Goal: Information Seeking & Learning: Find specific page/section

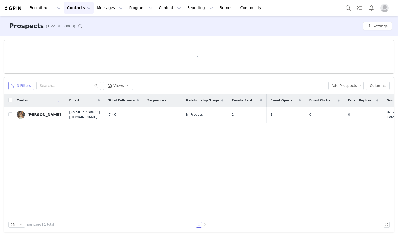
click at [29, 86] on button "3 Filters" at bounding box center [21, 86] width 26 height 8
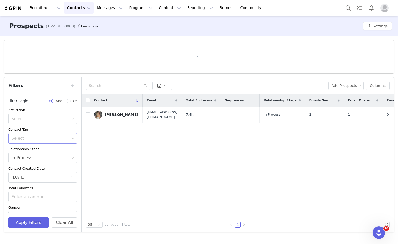
scroll to position [21, 0]
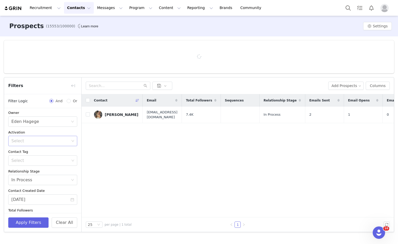
click at [38, 138] on div "Select" at bounding box center [40, 140] width 58 height 5
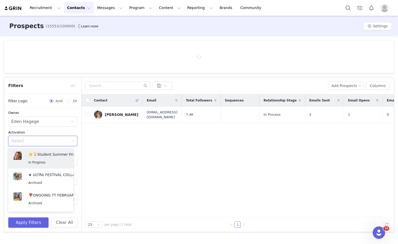
click at [39, 132] on div "Activation" at bounding box center [42, 132] width 69 height 5
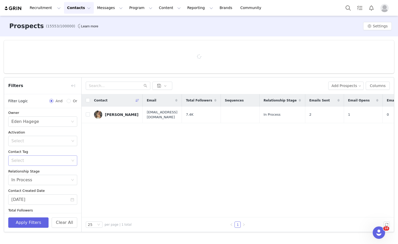
click at [30, 159] on div "Select" at bounding box center [40, 160] width 58 height 5
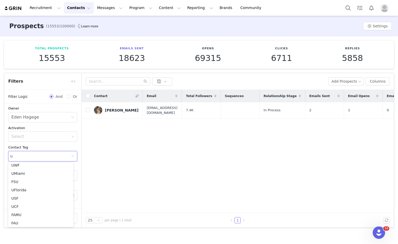
type input "uk"
click at [18, 167] on li "UK 🇬🇧" at bounding box center [40, 166] width 65 height 8
click at [54, 144] on div "Disqualified Select Owner Select Eden Hagege Activation Select Contact Tag Sele…" at bounding box center [42, 162] width 77 height 161
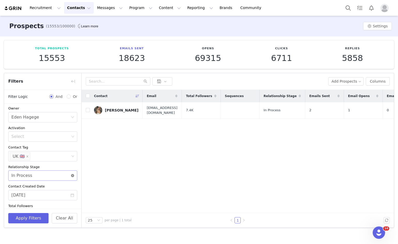
click at [71, 176] on icon "icon: close-circle" at bounding box center [72, 175] width 3 height 3
click at [70, 197] on icon "icon: close-circle" at bounding box center [72, 195] width 4 height 4
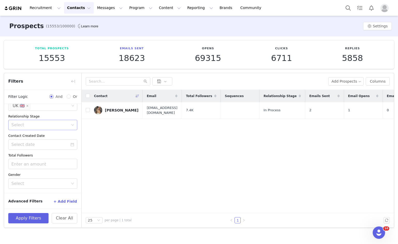
scroll to position [73, 0]
click at [33, 215] on button "Apply Filters" at bounding box center [28, 218] width 40 height 10
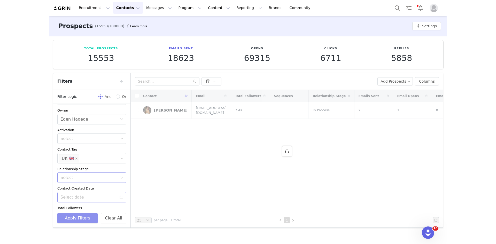
scroll to position [0, 0]
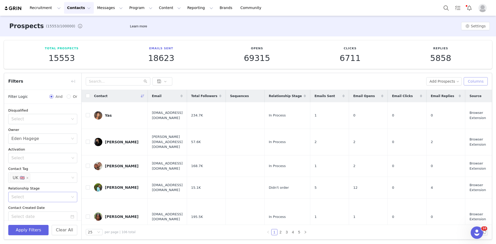
click at [397, 79] on button "Columns" at bounding box center [475, 81] width 24 height 8
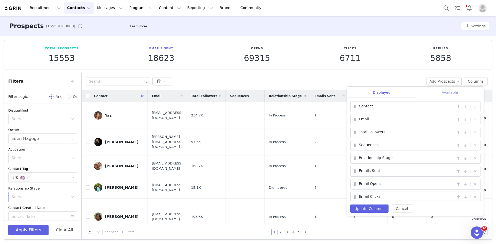
click at [397, 91] on div "Available" at bounding box center [449, 93] width 67 height 12
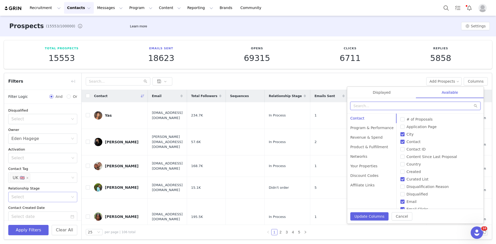
click at [397, 107] on input "text" at bounding box center [415, 106] width 130 height 8
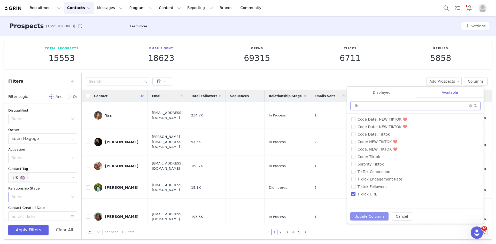
type input "tik"
click at [369, 216] on button "Update Columns" at bounding box center [369, 216] width 38 height 8
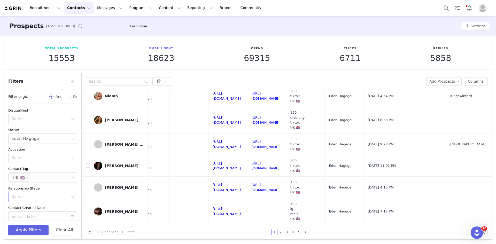
scroll to position [506, 416]
click at [269, 142] on link "[URL][DOMAIN_NAME]" at bounding box center [265, 144] width 28 height 9
click at [251, 161] on link "[URL][DOMAIN_NAME]" at bounding box center [265, 165] width 28 height 9
click at [247, 186] on td "[URL][DOMAIN_NAME]" at bounding box center [266, 188] width 39 height 22
click at [251, 184] on link "[URL][DOMAIN_NAME]" at bounding box center [265, 187] width 28 height 9
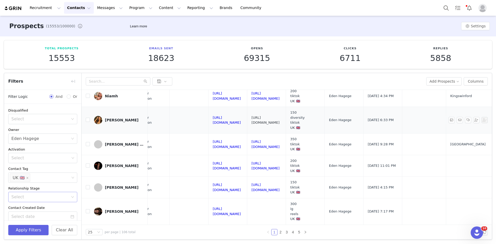
click at [268, 116] on link "[URL][DOMAIN_NAME]" at bounding box center [265, 120] width 28 height 9
click at [251, 93] on link "[URL][DOMAIN_NAME]" at bounding box center [265, 95] width 28 height 9
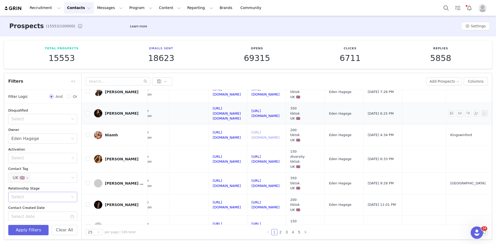
scroll to position [454, 416]
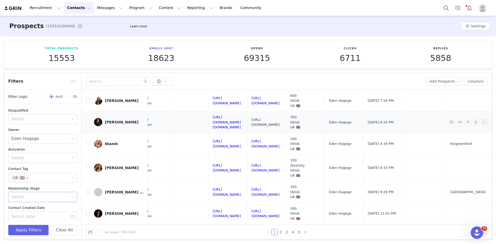
click at [252, 121] on link "[URL][DOMAIN_NAME]" at bounding box center [265, 122] width 28 height 9
click at [269, 101] on link "[URL][DOMAIN_NAME]" at bounding box center [265, 100] width 28 height 9
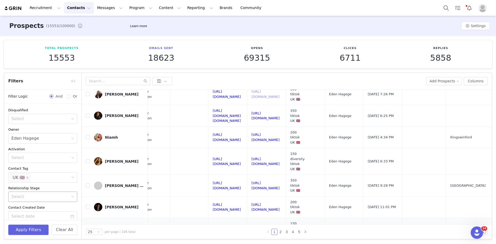
scroll to position [506, 416]
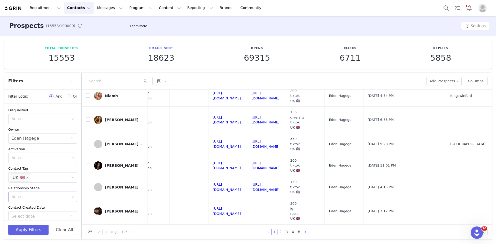
click at [302, 232] on link at bounding box center [305, 232] width 6 height 6
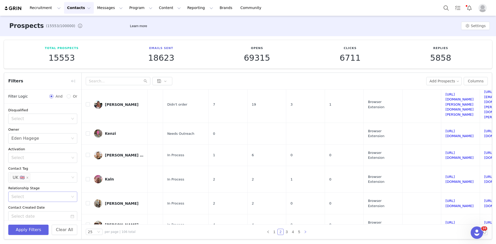
scroll to position [0, 0]
click at [41, 162] on div "Select" at bounding box center [41, 158] width 62 height 10
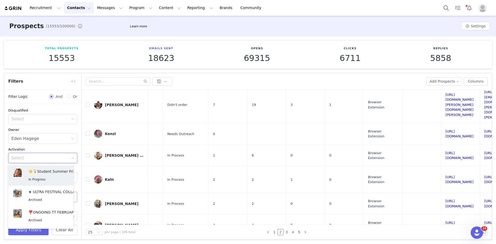
click at [49, 150] on div "Activation" at bounding box center [42, 149] width 69 height 5
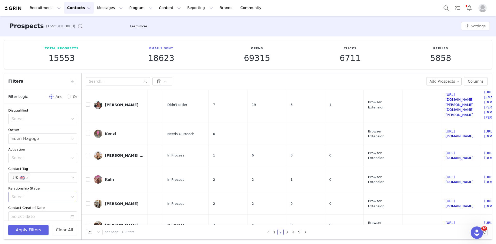
click at [49, 148] on div "Activation" at bounding box center [42, 149] width 69 height 5
click at [45, 192] on div "Select" at bounding box center [42, 197] width 69 height 10
click at [22, 138] on li "Active" at bounding box center [40, 137] width 65 height 8
click at [28, 225] on button "Apply Filters" at bounding box center [28, 230] width 40 height 10
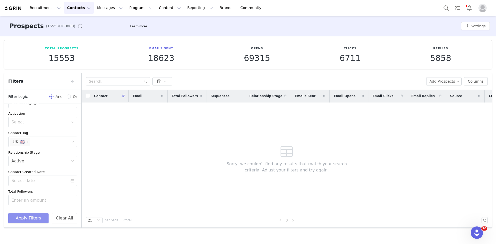
scroll to position [0, 0]
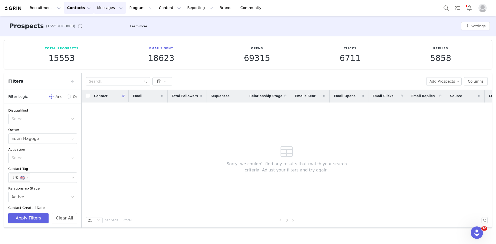
click at [107, 9] on button "Messages Messages" at bounding box center [110, 8] width 32 height 12
click at [127, 6] on button "Program Program" at bounding box center [140, 8] width 29 height 12
click at [127, 20] on p "Activations" at bounding box center [127, 22] width 20 height 5
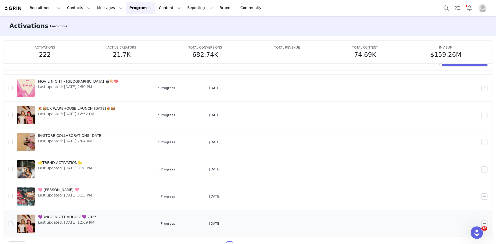
scroll to position [27, 0]
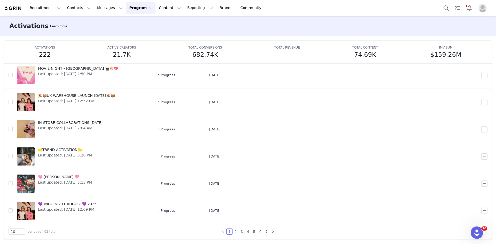
click at [233, 232] on link "2" at bounding box center [236, 232] width 6 height 6
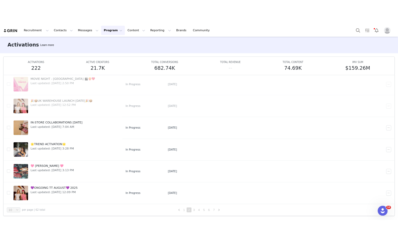
scroll to position [0, 0]
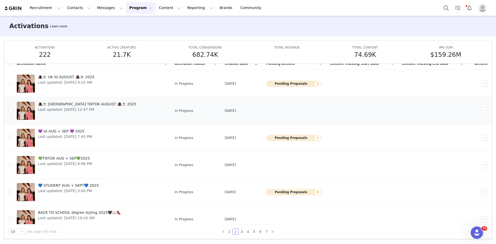
click at [61, 104] on span "🎩☕️ [GEOGRAPHIC_DATA] TIKTOK AUGUST 🎩☕️ 2025" at bounding box center [87, 103] width 98 height 5
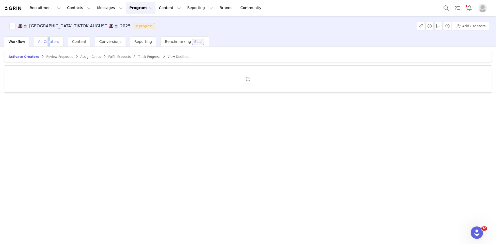
click at [46, 38] on div "All Creators" at bounding box center [49, 41] width 30 height 10
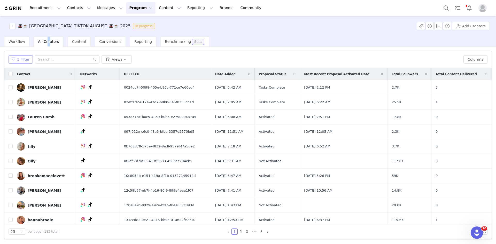
click at [24, 62] on button "1 Filter" at bounding box center [21, 59] width 24 height 8
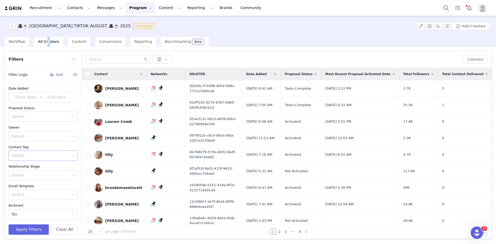
click at [22, 153] on div "Select" at bounding box center [41, 156] width 62 height 10
click at [31, 147] on div "Contact Tag" at bounding box center [43, 147] width 69 height 5
click at [35, 115] on div "Select" at bounding box center [40, 116] width 57 height 5
click at [19, 152] on li "Activated" at bounding box center [41, 153] width 65 height 8
click at [26, 226] on button "Apply Filters" at bounding box center [29, 229] width 40 height 10
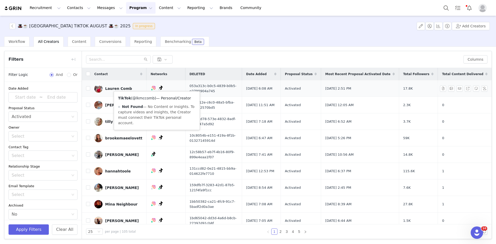
click at [148, 98] on link "@lkmccomb" at bounding box center [143, 98] width 22 height 4
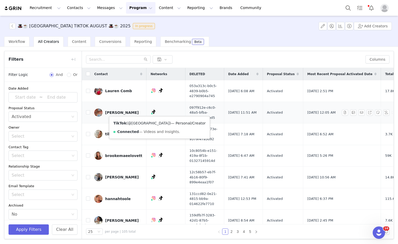
click at [142, 122] on link "@[GEOGRAPHIC_DATA]" at bounding box center [149, 123] width 42 height 4
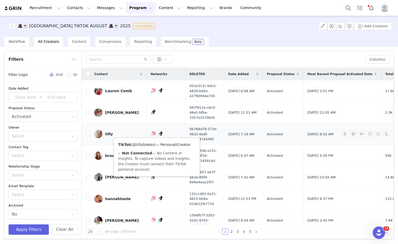
click at [148, 145] on link "@tillyblakes" at bounding box center [143, 144] width 22 height 4
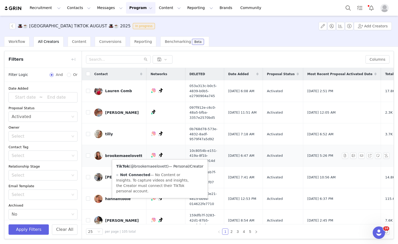
click at [152, 166] on link "@brookemaeelovett" at bounding box center [149, 166] width 36 height 4
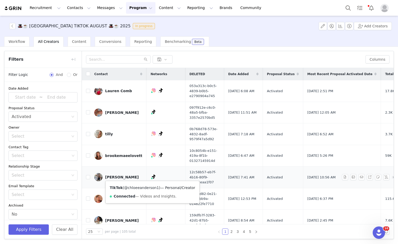
click at [138, 188] on link "@chloeeanderson1" at bounding box center [141, 188] width 35 height 4
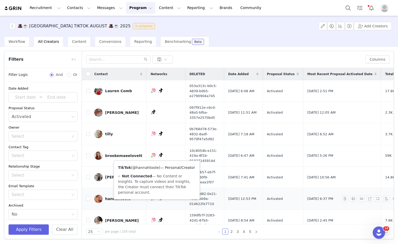
click at [153, 167] on link "@hannahtoole" at bounding box center [145, 167] width 26 height 4
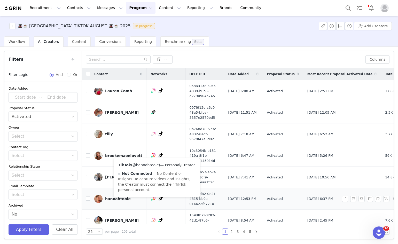
click at [152, 165] on link "@hannahtoole" at bounding box center [145, 165] width 26 height 4
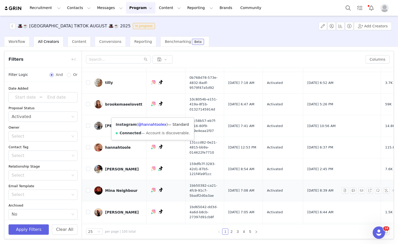
scroll to position [52, 0]
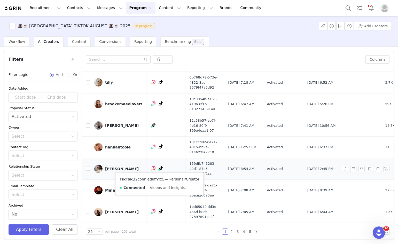
click at [150, 180] on link "@connieduffyxx" at bounding box center [148, 179] width 29 height 4
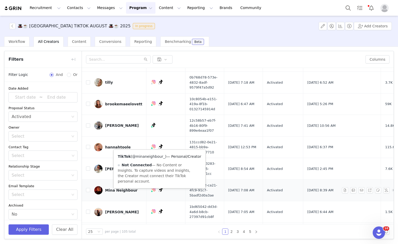
click at [153, 155] on link "@minaneighbour_" at bounding box center [148, 156] width 33 height 4
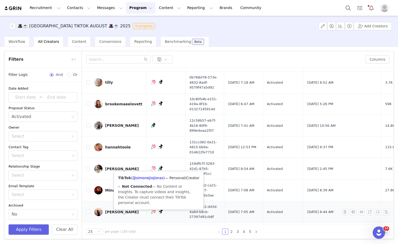
click at [145, 180] on div "TikTok ( @simonejiojioras ) — Personal/Creator Not Connected — No Content or In…" at bounding box center [159, 190] width 90 height 38
click at [145, 179] on link "@simonejiojioras" at bounding box center [147, 178] width 31 height 4
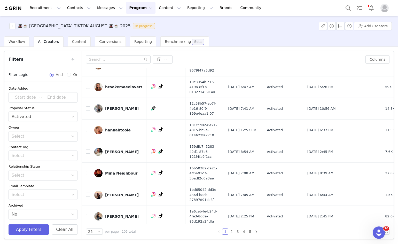
scroll to position [129, 0]
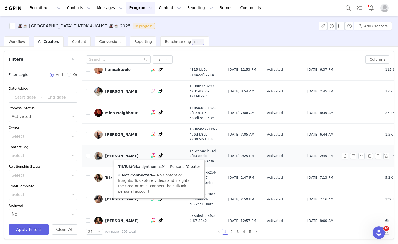
click at [147, 169] on link "@kaitlynthomas9" at bounding box center [147, 166] width 31 height 4
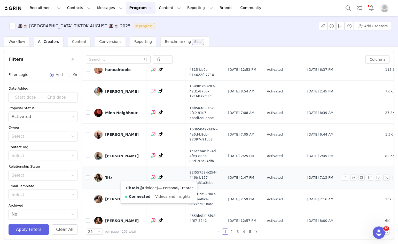
click at [148, 190] on link "@trlxieee" at bounding box center [147, 188] width 17 height 4
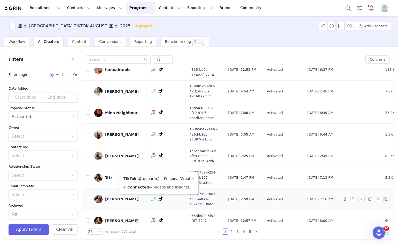
click at [149, 180] on link "@ruebarbx" at bounding box center [148, 179] width 20 height 4
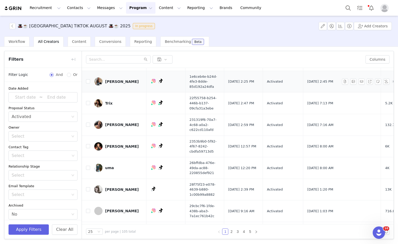
scroll to position [206, 0]
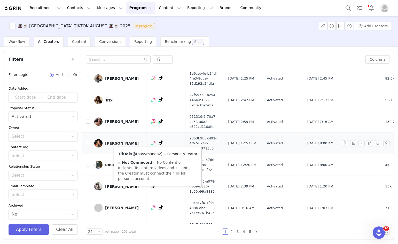
click at [151, 153] on link "@thavymanon2" at bounding box center [146, 154] width 29 height 4
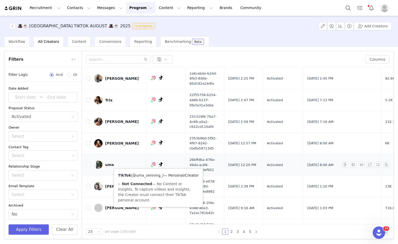
click at [151, 174] on link "@uma_venning_" at bounding box center [147, 175] width 30 height 4
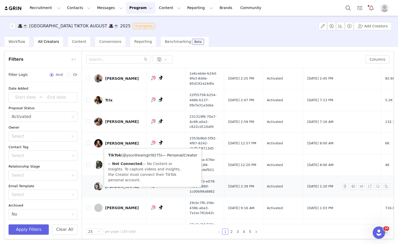
click at [146, 157] on link "@yourdreamgirl9275" at bounding box center [142, 155] width 38 height 4
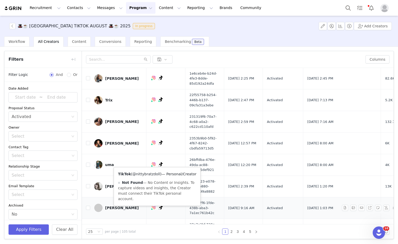
click at [151, 174] on link "@nittybratzdoll" at bounding box center [146, 174] width 28 height 4
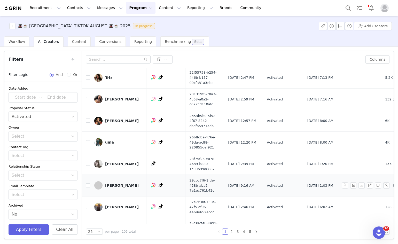
scroll to position [258, 0]
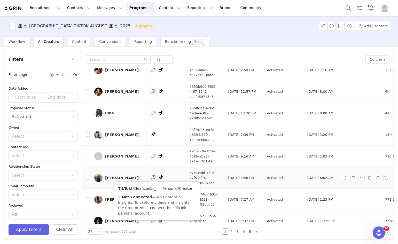
click at [152, 189] on link "@leahcookk_" at bounding box center [144, 188] width 24 height 4
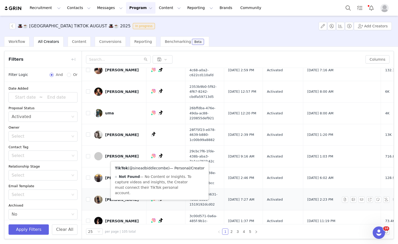
click at [151, 168] on link "@sineadbiddlecombe" at bounding box center [148, 168] width 39 height 4
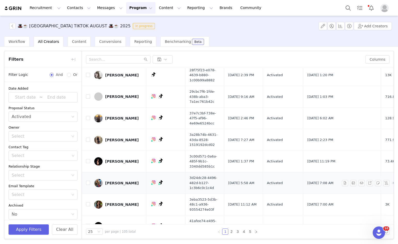
scroll to position [336, 0]
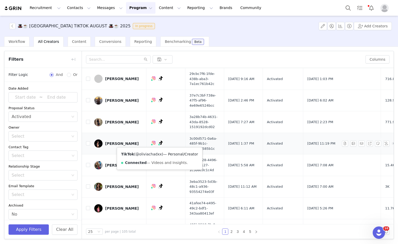
click at [147, 156] on link "@oliviachadxx" at bounding box center [149, 154] width 26 height 4
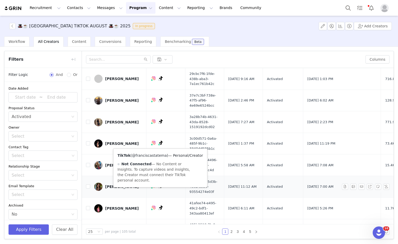
click at [156, 155] on link "@franciscastatema" at bounding box center [149, 155] width 35 height 4
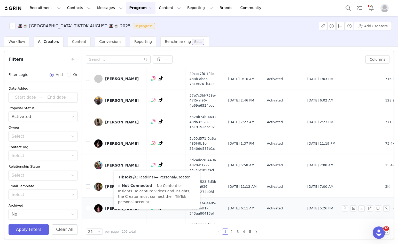
click at [148, 179] on link "@3llaatkins" at bounding box center [142, 177] width 21 height 4
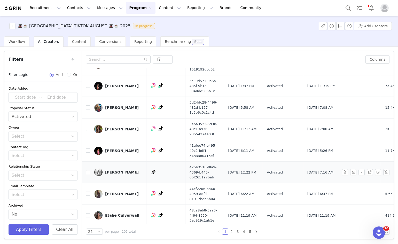
scroll to position [399, 0]
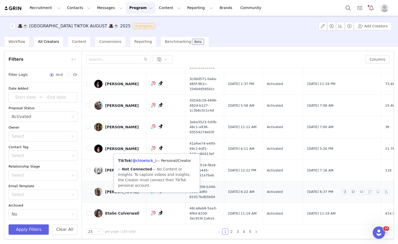
click at [149, 154] on div "TikTok ( @chloelock_ ) — Personal/Creator Not Connected — No Content or Insight…" at bounding box center [157, 173] width 86 height 38
click at [148, 154] on div "TikTok ( @chloelock_ ) — Personal/Creator Not Connected — No Content or Insight…" at bounding box center [157, 173] width 86 height 38
click at [148, 158] on link "@chloelock_" at bounding box center [143, 160] width 22 height 4
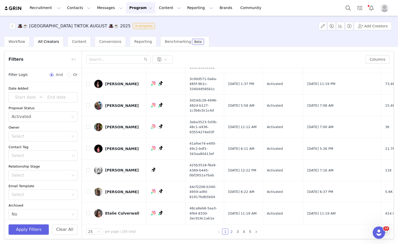
click at [230, 229] on link "2" at bounding box center [231, 232] width 6 height 6
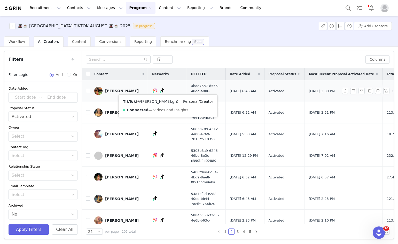
click at [150, 103] on link "@[PERSON_NAME].gri" at bounding box center [156, 101] width 39 height 4
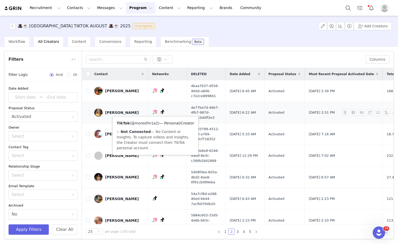
click at [150, 125] on link "@moreofm1a2" at bounding box center [144, 123] width 27 height 4
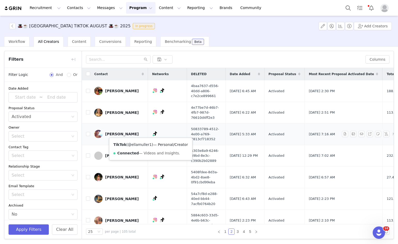
click at [144, 143] on link "@ellamuller1" at bounding box center [140, 144] width 24 height 4
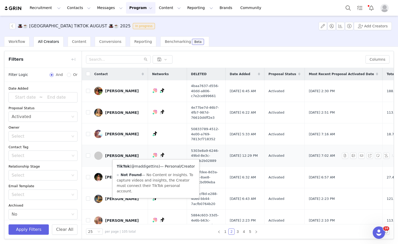
click at [150, 166] on link "@maddigettins" at bounding box center [144, 166] width 27 height 4
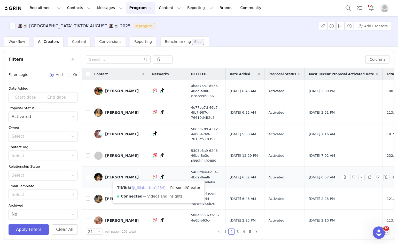
click at [151, 186] on link "@_liliabatten1234" at bounding box center [147, 188] width 33 height 4
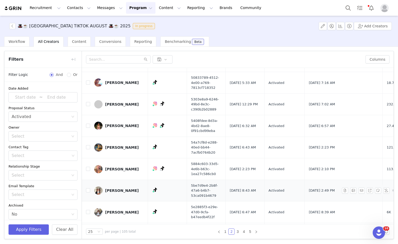
scroll to position [52, 0]
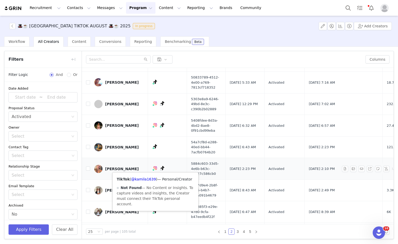
click at [146, 176] on div "TikTok ( @kamila1639 ) — Personal/Creator Not Found — No Content or Insights. T…" at bounding box center [156, 191] width 86 height 38
click at [146, 178] on link "@kamila1639" at bounding box center [143, 179] width 25 height 4
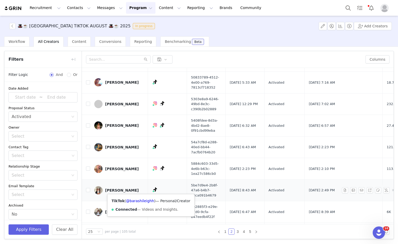
click at [146, 196] on div "TikTok ( @barashileighh ) — Personal/Creator Connected — Videos and Insights." at bounding box center [150, 205] width 87 height 22
click at [145, 198] on div "TikTok ( @barashileighh ) — Personal/Creator Connected — Videos and Insights." at bounding box center [150, 205] width 87 height 22
click at [145, 200] on link "@barashileighh" at bounding box center [140, 201] width 28 height 4
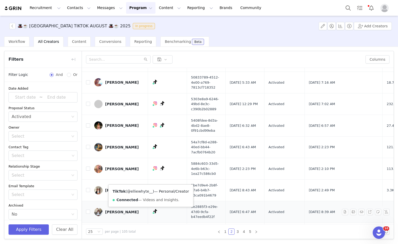
click at [149, 193] on link "@elliewhyte__" at bounding box center [140, 191] width 26 height 4
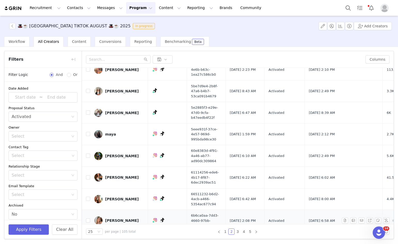
scroll to position [155, 0]
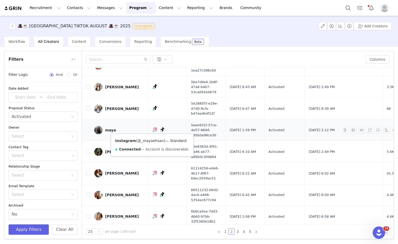
click at [152, 139] on link "@_mayaehsan" at bounding box center [150, 141] width 26 height 4
click at [150, 140] on link "@_mayaehsan" at bounding box center [144, 141] width 26 height 4
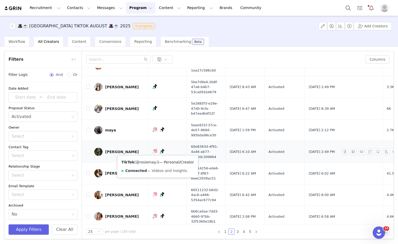
click at [152, 162] on link "@rosiemay.i" at bounding box center [147, 162] width 22 height 4
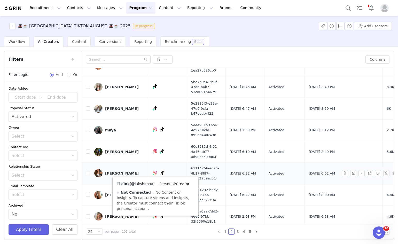
click at [149, 183] on link "@lakshimaa" at bounding box center [142, 184] width 22 height 4
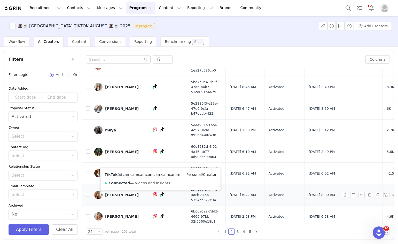
click at [163, 173] on link "@camcamcamcamcamcamcamm" at bounding box center [149, 174] width 61 height 4
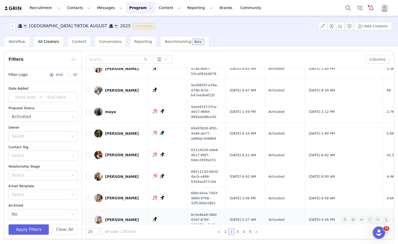
scroll to position [181, 0]
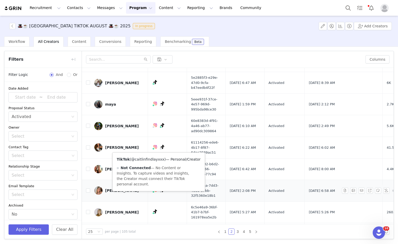
click at [151, 160] on link "@caitlinfindlayxxx" at bounding box center [147, 159] width 33 height 4
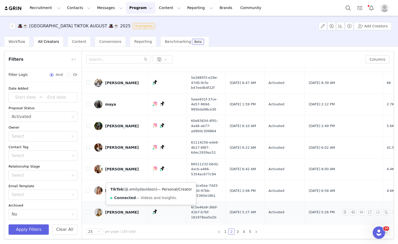
click at [148, 189] on link "@.emilydavidson" at bounding box center [140, 189] width 31 height 4
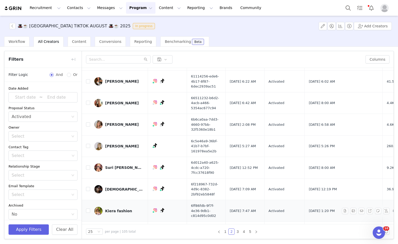
scroll to position [258, 0]
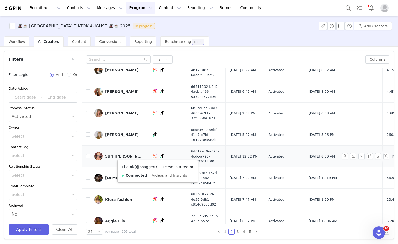
click at [145, 169] on link "@shaggerrr" at bounding box center [146, 167] width 21 height 4
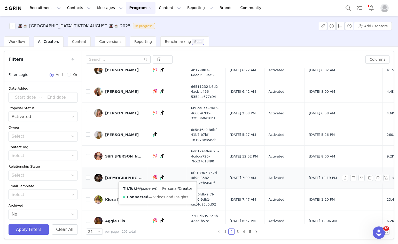
click at [142, 187] on link "@jazdenvi" at bounding box center [146, 188] width 19 height 4
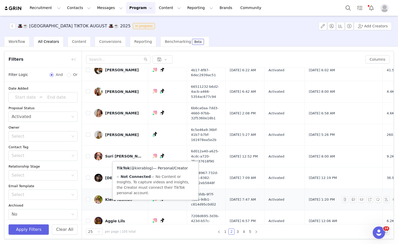
click at [137, 168] on link "@kierablog" at bounding box center [141, 168] width 20 height 4
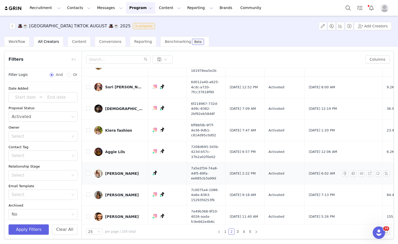
scroll to position [336, 0]
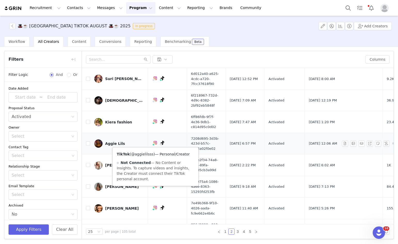
click at [150, 155] on link "@aggielilsss" at bounding box center [142, 154] width 22 height 4
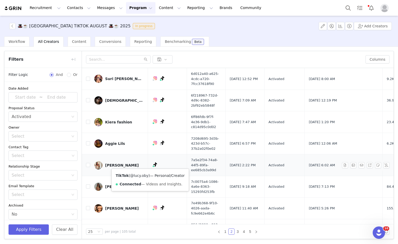
click at [143, 176] on link "@lucy.oby" at bounding box center [139, 175] width 18 height 4
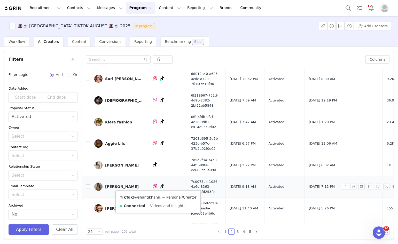
click at [150, 198] on link "@shantikhann" at bounding box center [147, 197] width 26 height 4
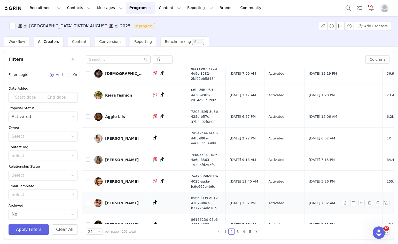
scroll to position [387, 0]
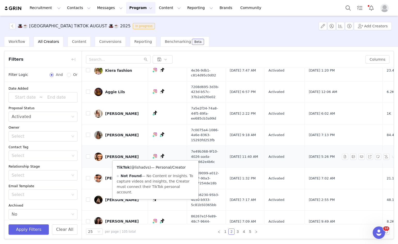
click at [142, 166] on link "@lishadvs" at bounding box center [140, 167] width 18 height 4
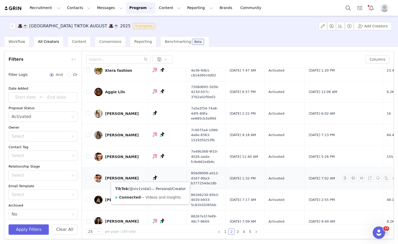
click at [139, 187] on link "@viv1vidal" at bounding box center [140, 189] width 20 height 4
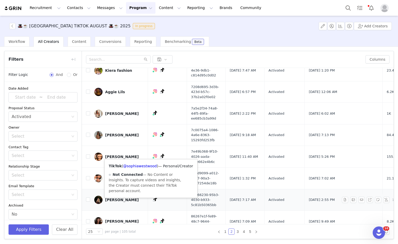
click at [145, 163] on div "TikTok ( @sophiawestwood ) — Personal/Creator Not Connected — No Content or Ins…" at bounding box center [151, 178] width 93 height 38
click at [145, 166] on link "@sophiawestwood" at bounding box center [140, 166] width 34 height 4
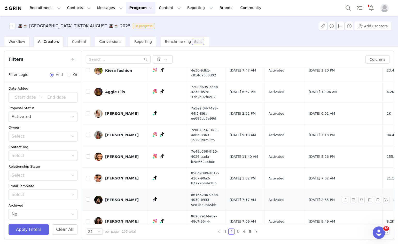
scroll to position [399, 0]
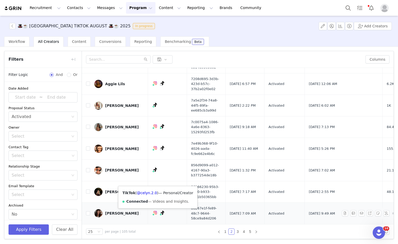
click at [149, 193] on div "TikTok ( @celyn.2.0 ) — Personal/Creator Connected — Videos and Insights." at bounding box center [157, 197] width 79 height 22
click at [147, 191] on link "@celyn.2.0" at bounding box center [147, 193] width 20 height 4
click at [236, 230] on link "3" at bounding box center [238, 232] width 6 height 6
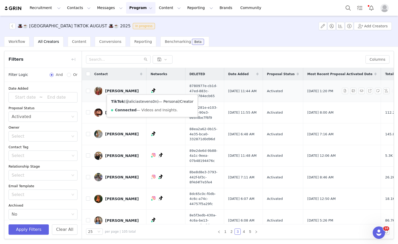
click at [142, 102] on link "@aliciastevens0n" at bounding box center [141, 101] width 32 height 4
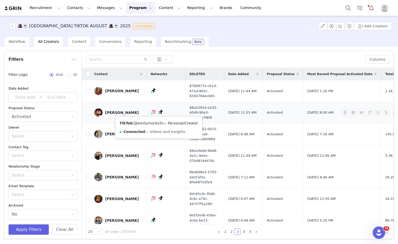
click at [150, 121] on link "@emilymonks5" at bounding box center [148, 123] width 28 height 4
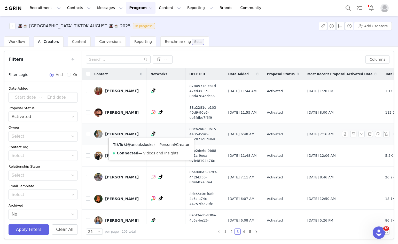
click at [141, 142] on div "TikTok ( @anoukslooks ) — Personal/Creator Connected — Videos and Insights." at bounding box center [151, 149] width 85 height 22
click at [141, 142] on link "@anoukslooks" at bounding box center [140, 144] width 26 height 4
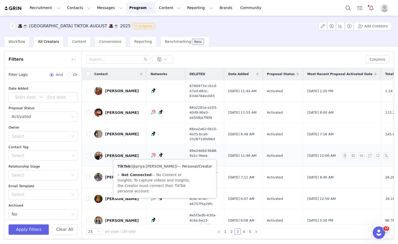
click at [149, 164] on link "@priya.[PERSON_NAME]" at bounding box center [154, 166] width 44 height 4
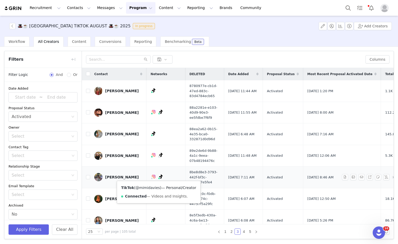
click at [153, 187] on link "@mimidavies" at bounding box center [148, 188] width 25 height 4
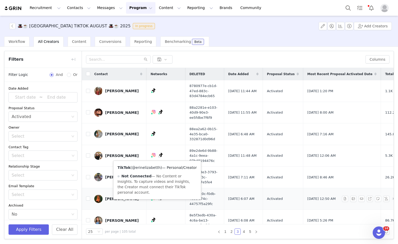
click at [152, 169] on link "@erinelizabetth" at bounding box center [146, 167] width 29 height 4
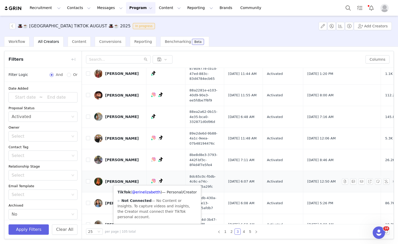
scroll to position [52, 0]
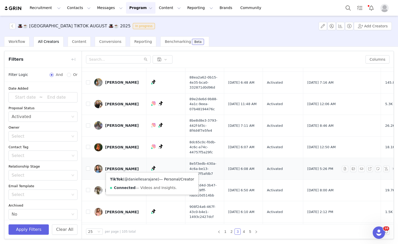
click at [143, 178] on link "@daniellesarajane" at bounding box center [140, 179] width 33 height 4
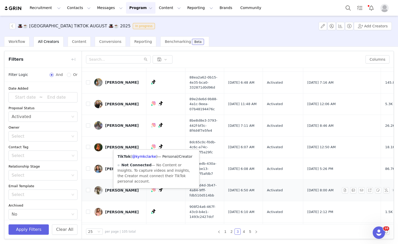
click at [151, 160] on div "TikTok ( @kymkclarke ) — Personal/Creator Not Connected — No Content or Insight…" at bounding box center [156, 169] width 86 height 38
click at [149, 157] on link "@kymkclarke" at bounding box center [144, 156] width 24 height 4
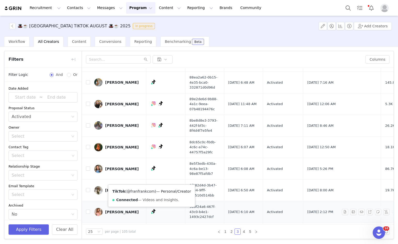
click at [135, 193] on link "@franfrankcom" at bounding box center [141, 191] width 28 height 4
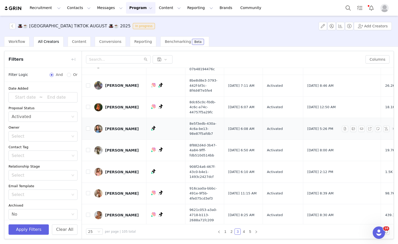
scroll to position [129, 0]
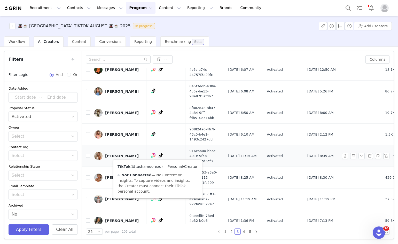
click at [153, 166] on link "@tashamoorexo" at bounding box center [146, 166] width 29 height 4
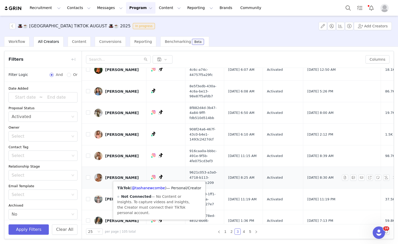
click at [153, 185] on div "TikTok ( @tashanewcombe ) — Personal/Creator Not Connected — No Content or Insi…" at bounding box center [159, 200] width 92 height 38
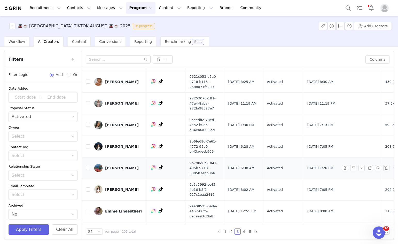
scroll to position [232, 0]
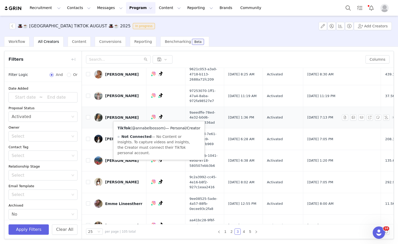
click at [152, 128] on link "@annabelbossom" at bounding box center [148, 128] width 32 height 4
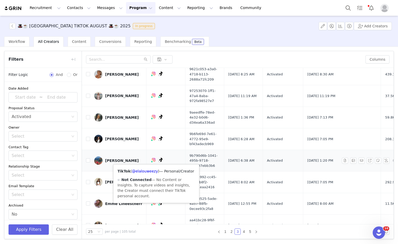
click at [149, 168] on div "TikTok ( @elalouweezy ) — Personal/Creator Not Connected — No Content or Insigh…" at bounding box center [156, 183] width 86 height 38
click at [147, 171] on link "@elalouweezy" at bounding box center [145, 171] width 26 height 4
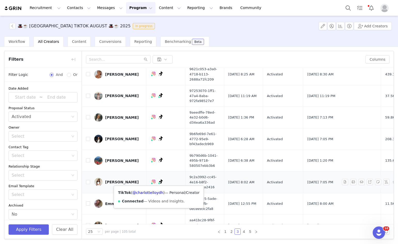
click at [154, 190] on div "TikTok ( @charlottelloydh ) — Personal/Creator Connected — Videos and Insights." at bounding box center [159, 197] width 90 height 22
click at [154, 190] on link "@charlottelloydh" at bounding box center [147, 192] width 31 height 4
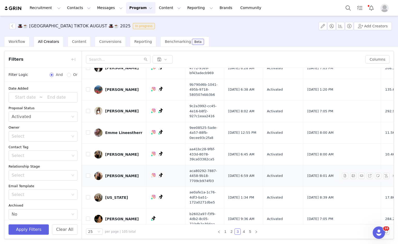
scroll to position [310, 0]
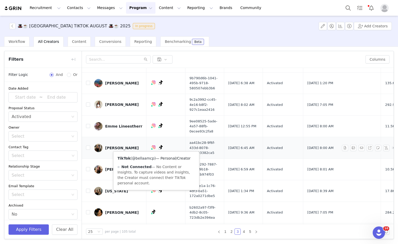
click at [145, 159] on link "@bellaamcp" at bounding box center [143, 158] width 22 height 4
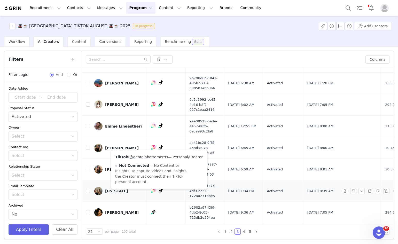
click at [150, 156] on link "@georgiabottomerrr" at bounding box center [148, 157] width 37 height 4
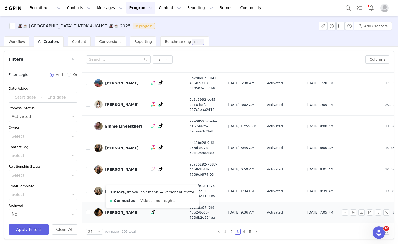
click at [147, 189] on div "TikTok ( @maya..[PERSON_NAME] ) — Personal/Creator Connected — Videos and Insig…" at bounding box center [152, 196] width 93 height 22
click at [147, 190] on link "@maya..colemann" at bounding box center [141, 192] width 34 height 4
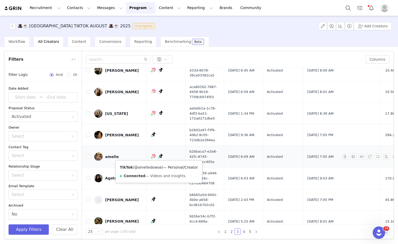
click at [156, 169] on link "@ameliedowse" at bounding box center [147, 167] width 27 height 4
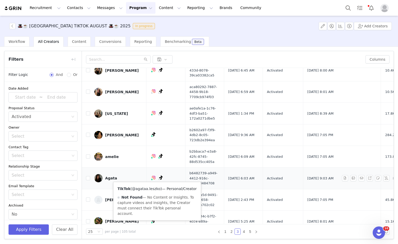
click at [152, 187] on link "@agataa.leszko" at bounding box center [146, 189] width 28 height 4
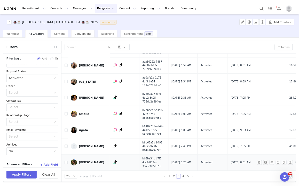
scroll to position [20, 0]
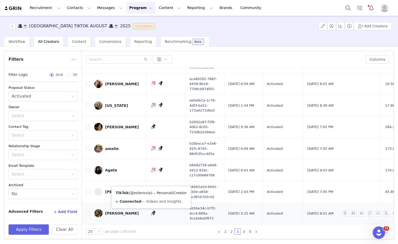
click at [146, 191] on link "@esterovia" at bounding box center [140, 193] width 20 height 4
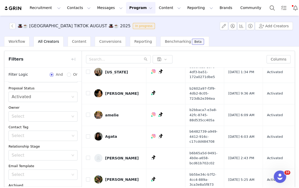
scroll to position [22, 0]
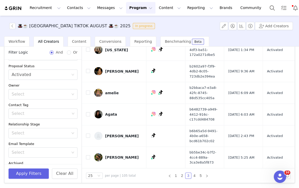
click at [126, 10] on button "Program Program" at bounding box center [140, 8] width 29 height 12
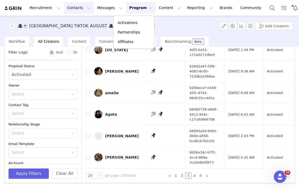
click at [78, 12] on button "Contacts Contacts" at bounding box center [79, 8] width 30 height 12
